Goal: Information Seeking & Learning: Learn about a topic

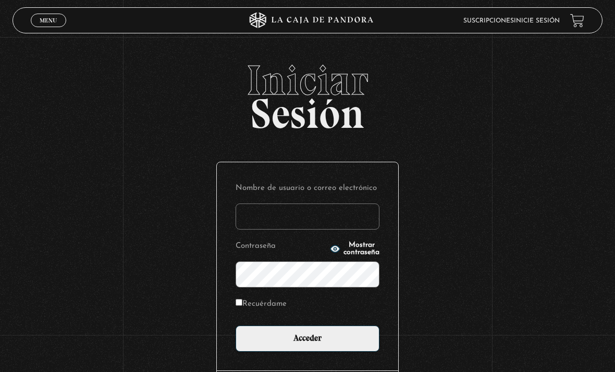
type input "arenasol8929@gmail.com"
click at [308, 344] on input "Acceder" at bounding box center [308, 338] width 144 height 26
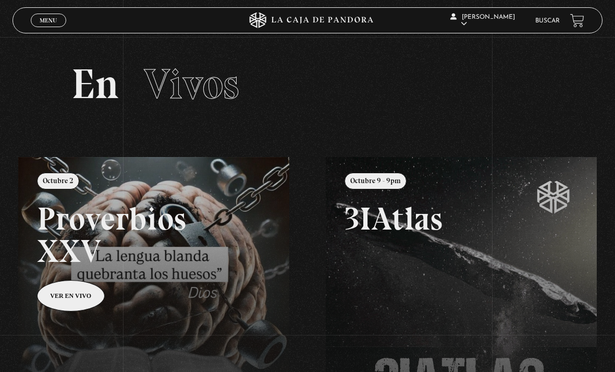
click at [541, 21] on link "Buscar" at bounding box center [548, 21] width 25 height 6
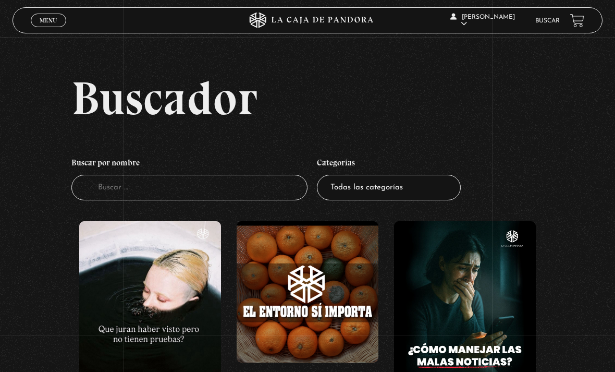
click at [104, 190] on input "Buscador" at bounding box center [189, 188] width 236 height 26
type input "Duelo"
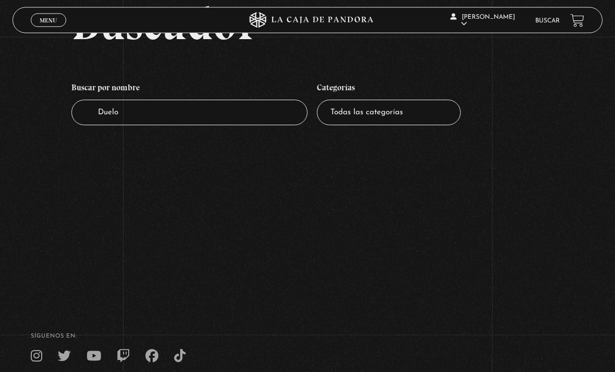
scroll to position [76, 0]
click at [241, 125] on input "Duelo" at bounding box center [189, 112] width 236 height 26
type input "D"
type input "Mascotas"
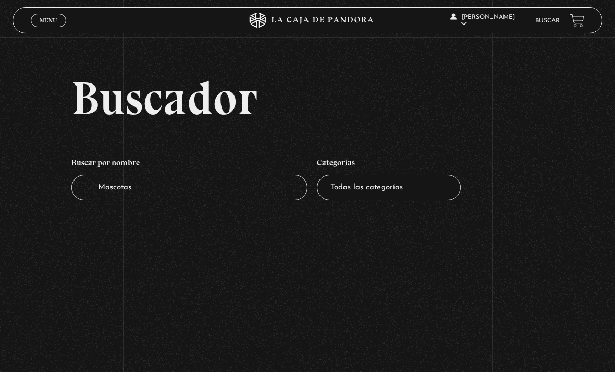
click at [199, 193] on input "Mascotas" at bounding box center [189, 188] width 236 height 26
type input "Mascota"
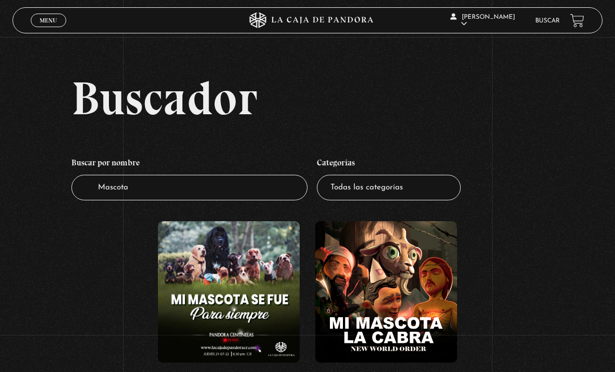
click at [246, 285] on figure at bounding box center [229, 292] width 142 height 142
